Goal: Transaction & Acquisition: Subscribe to service/newsletter

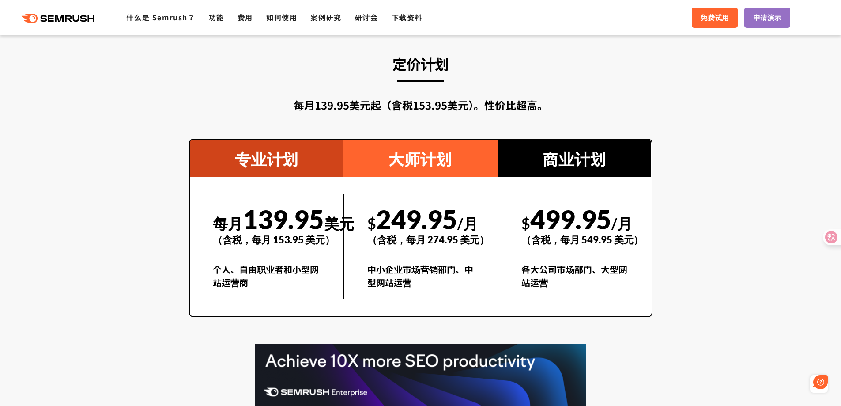
scroll to position [1546, 0]
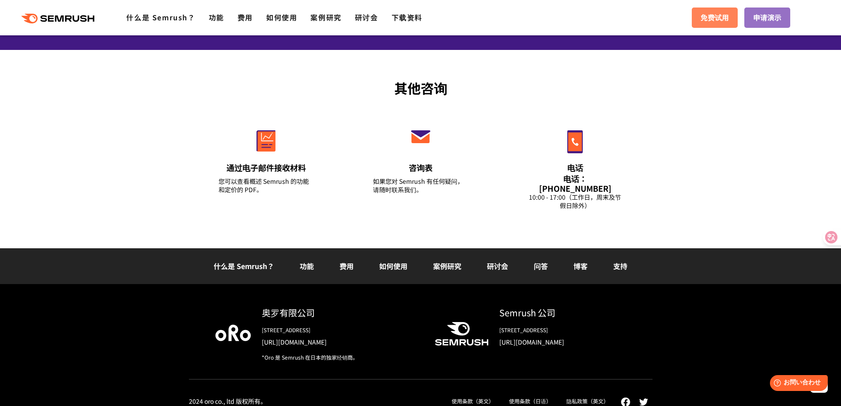
click at [713, 23] on font "免费试用" at bounding box center [715, 17] width 28 height 11
